Goal: Task Accomplishment & Management: Manage account settings

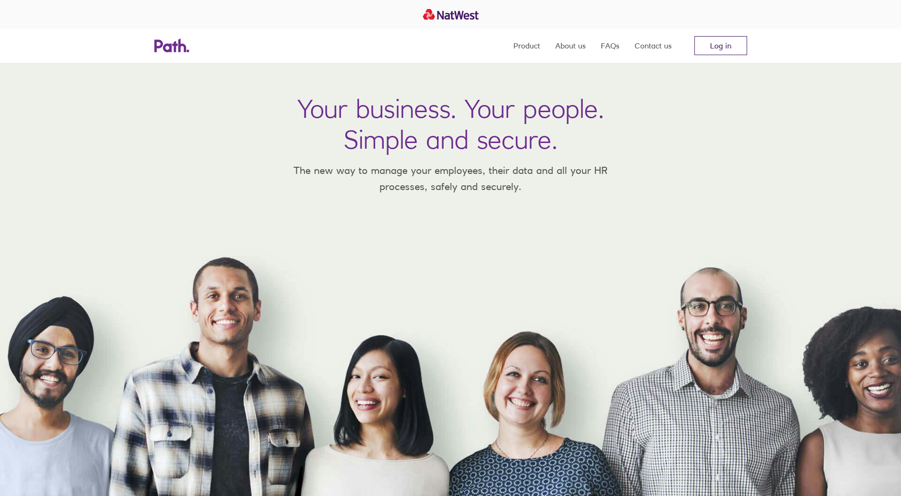
click at [716, 48] on link "Log in" at bounding box center [721, 45] width 53 height 19
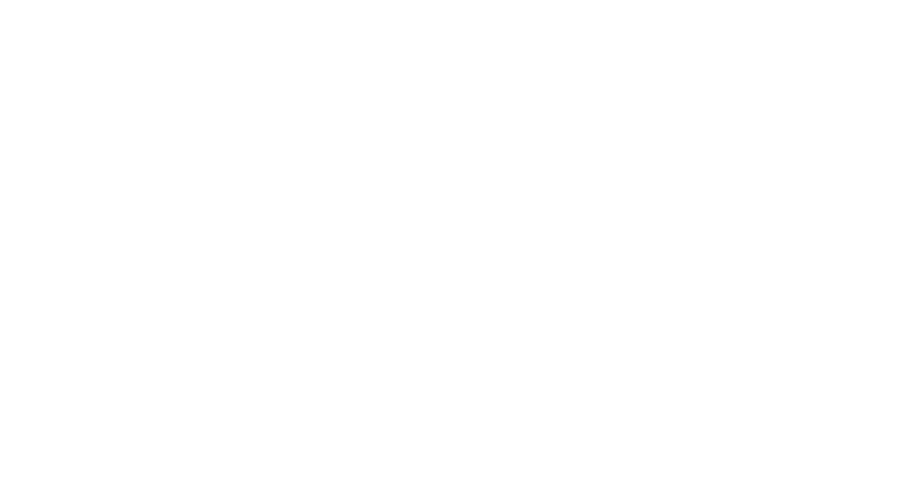
click at [364, 174] on div at bounding box center [454, 248] width 909 height 496
click at [493, 220] on div at bounding box center [454, 248] width 909 height 496
drag, startPoint x: 326, startPoint y: 0, endPoint x: 199, endPoint y: 216, distance: 250.1
click at [199, 216] on div at bounding box center [454, 248] width 909 height 496
drag, startPoint x: 271, startPoint y: 109, endPoint x: 251, endPoint y: 50, distance: 62.2
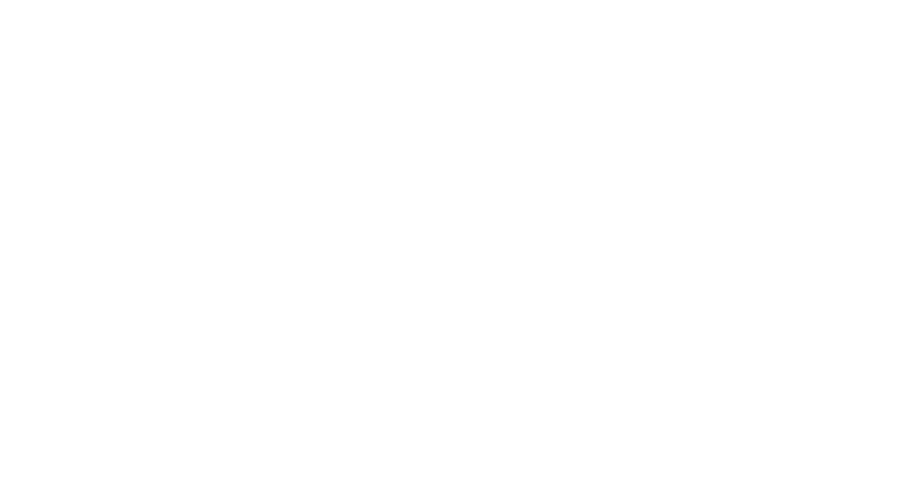
click at [272, 108] on div at bounding box center [454, 248] width 909 height 496
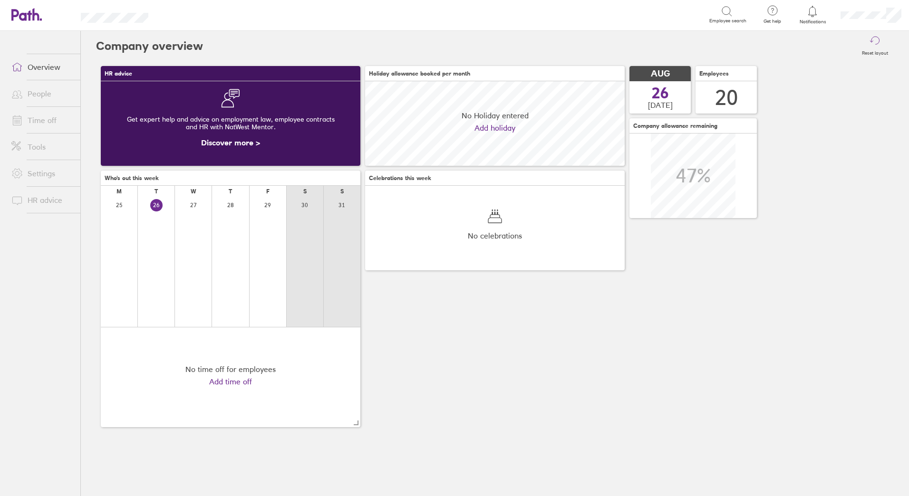
scroll to position [85, 259]
click at [501, 402] on div "HR advice Get expert help and advice on employment law, employee contracts and …" at bounding box center [494, 246] width 797 height 371
click at [42, 117] on link "Time off" at bounding box center [42, 120] width 77 height 19
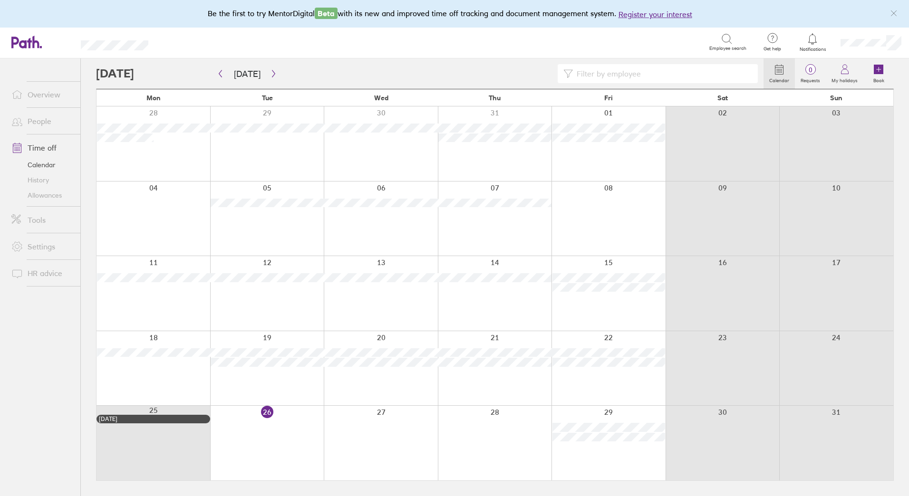
click at [529, 74] on div at bounding box center [429, 73] width 667 height 19
click at [45, 194] on link "Allowances" at bounding box center [42, 195] width 77 height 15
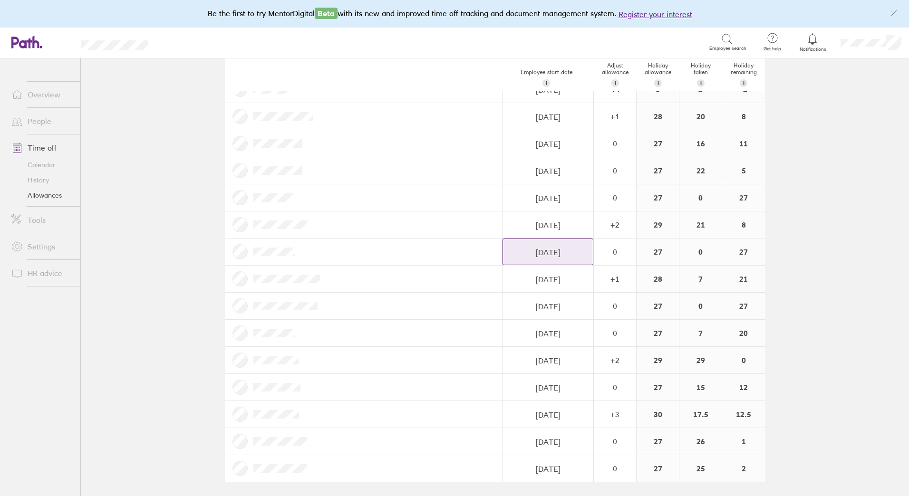
scroll to position [202, 0]
click at [115, 278] on main "Holiday allowances 1 Jan 2025 - 31 Dec 2025 Last year Current year Next year Em…" at bounding box center [495, 277] width 828 height 438
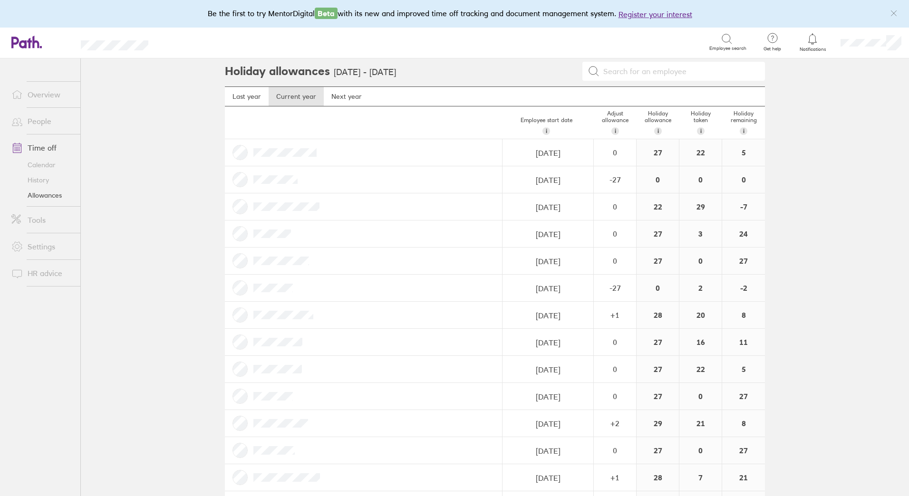
scroll to position [0, 0]
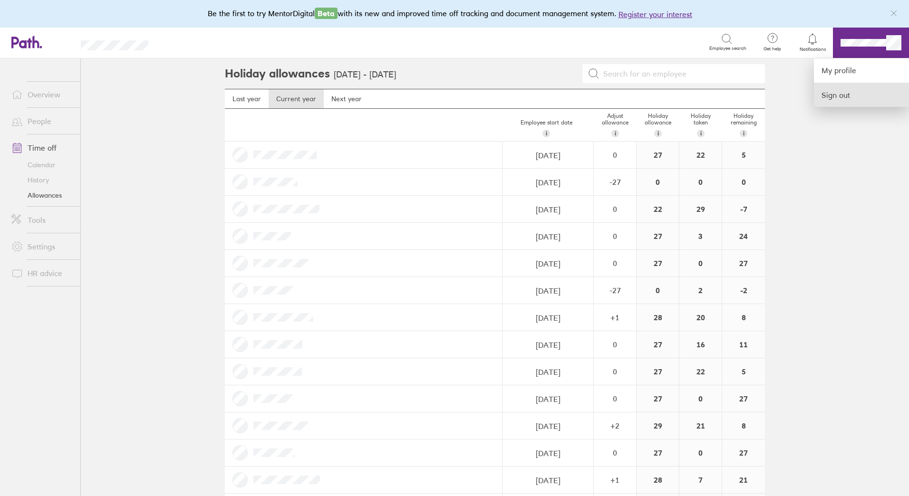
click at [841, 95] on link "Sign out" at bounding box center [861, 95] width 95 height 24
